Goal: Transaction & Acquisition: Purchase product/service

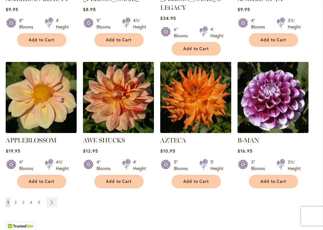
scroll to position [581, 0]
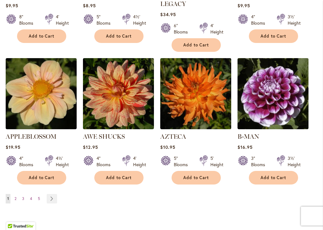
click at [54, 194] on link "Page Next" at bounding box center [52, 198] width 10 height 9
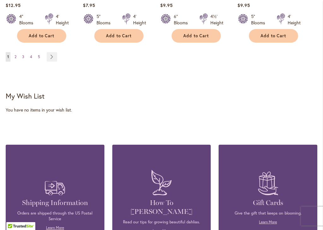
scroll to position [625, 0]
click at [54, 61] on link "Page Next" at bounding box center [52, 56] width 10 height 9
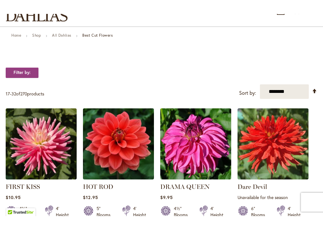
scroll to position [65, 0]
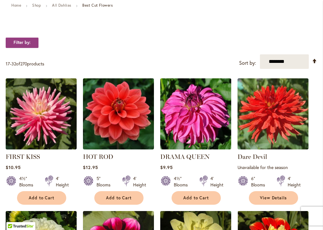
click at [118, 200] on span "Add to Cart" at bounding box center [119, 197] width 26 height 5
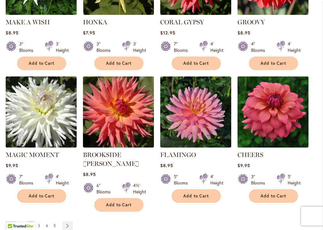
scroll to position [481, 0]
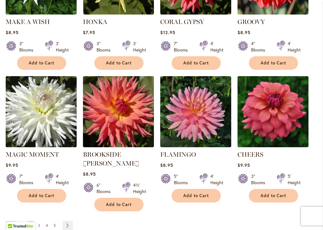
click at [195, 198] on span "Add to Cart" at bounding box center [196, 195] width 26 height 5
click at [120, 202] on span "Add to Cart" at bounding box center [119, 204] width 26 height 5
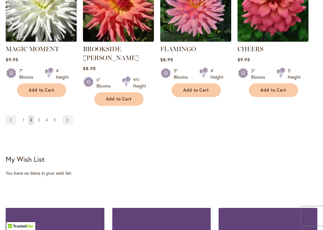
scroll to position [587, 0]
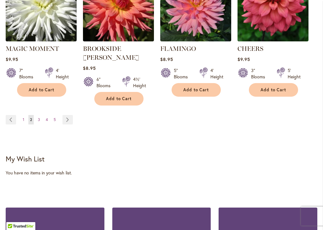
click at [66, 117] on link "Page Next" at bounding box center [68, 119] width 10 height 9
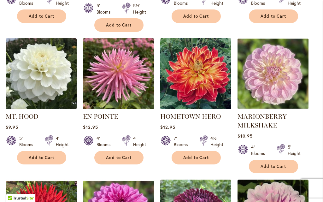
scroll to position [375, 0]
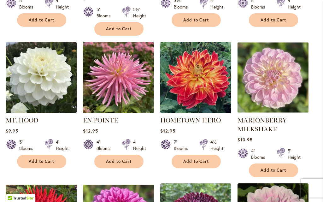
click at [272, 168] on span "Add to Cart" at bounding box center [274, 170] width 26 height 5
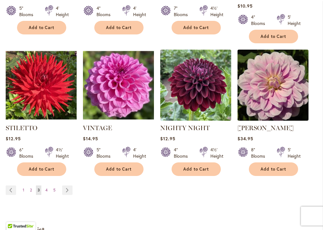
scroll to position [526, 0]
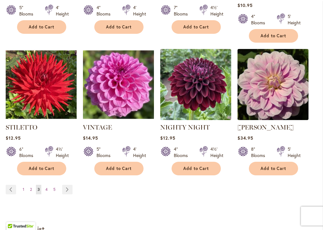
click at [70, 189] on link "Page Next" at bounding box center [67, 189] width 10 height 9
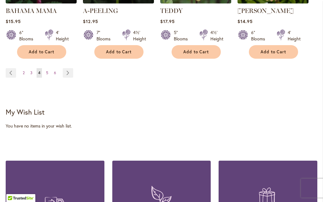
scroll to position [615, 0]
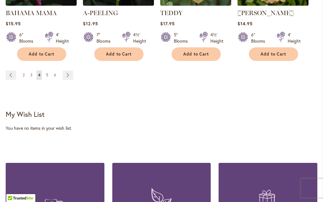
click at [69, 80] on link "Page Next" at bounding box center [68, 74] width 10 height 9
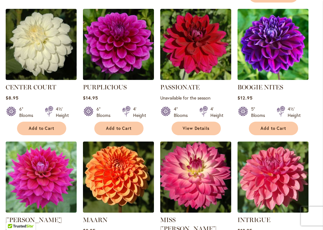
scroll to position [370, 0]
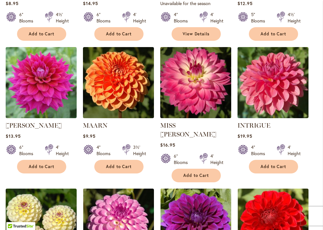
click at [119, 169] on span "Add to Cart" at bounding box center [119, 166] width 26 height 5
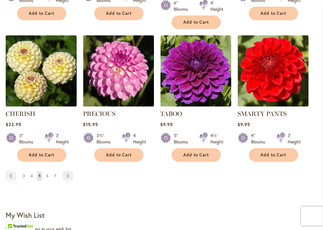
scroll to position [540, 0]
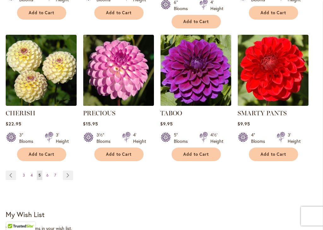
click at [66, 174] on link "Page Next" at bounding box center [68, 174] width 10 height 9
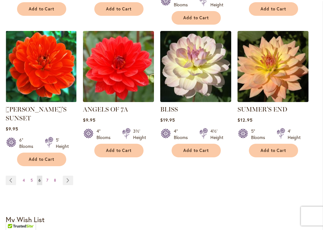
scroll to position [552, 0]
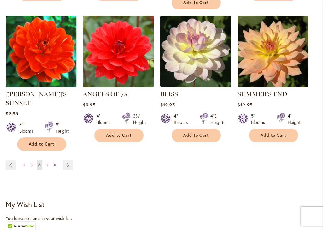
click at [70, 160] on link "Page Next" at bounding box center [68, 164] width 10 height 9
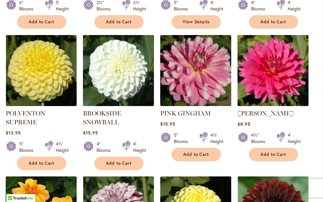
scroll to position [241, 0]
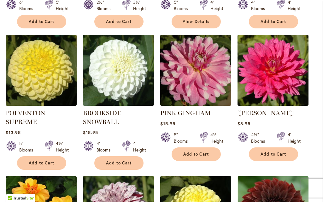
click at [275, 161] on button "Add to Cart" at bounding box center [273, 154] width 49 height 14
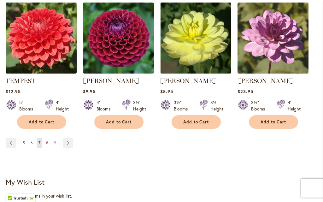
scroll to position [572, 0]
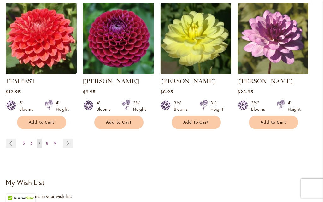
click at [70, 145] on link "Page Next" at bounding box center [68, 143] width 10 height 9
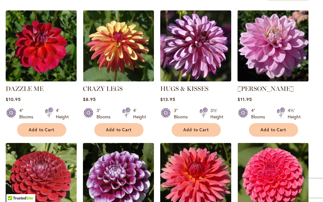
scroll to position [126, 0]
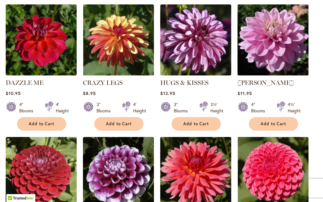
click at [273, 127] on span "Add to Cart" at bounding box center [274, 123] width 26 height 5
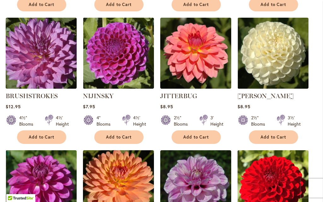
scroll to position [407, 0]
